Goal: Navigation & Orientation: Understand site structure

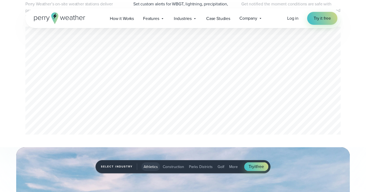
scroll to position [316, 0]
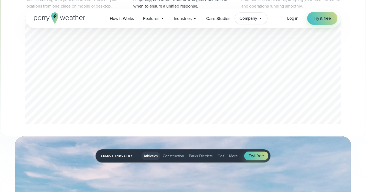
click at [257, 21] on span "Company" at bounding box center [249, 18] width 18 height 6
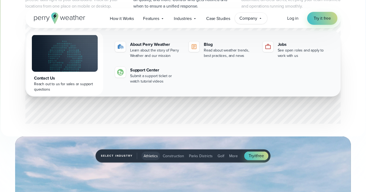
click at [189, 115] on div "2 of 3" at bounding box center [182, 71] width 315 height 110
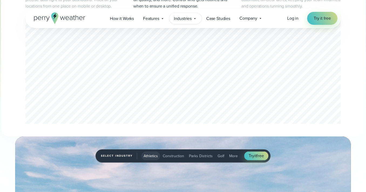
click at [187, 16] on span "Industries" at bounding box center [183, 18] width 18 height 6
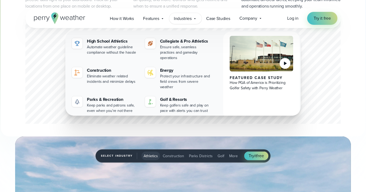
click at [187, 16] on span "Industries" at bounding box center [183, 18] width 18 height 6
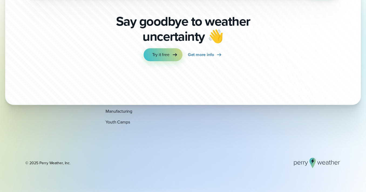
scroll to position [1864, 0]
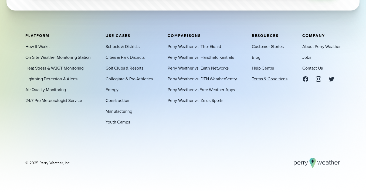
click at [259, 80] on link "Terms & Conditions" at bounding box center [270, 79] width 36 height 6
